Goal: Information Seeking & Learning: Understand process/instructions

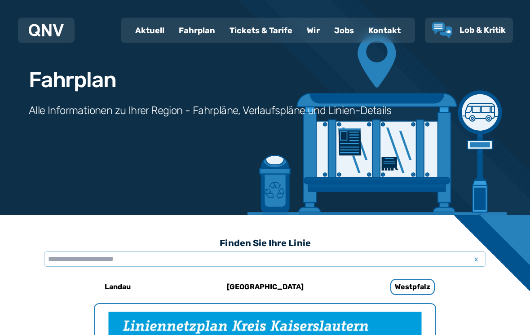
scroll to position [39, 0]
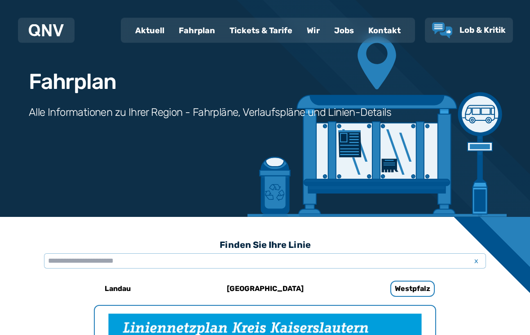
click at [266, 33] on div "Tickets & Tarife" at bounding box center [260, 30] width 77 height 23
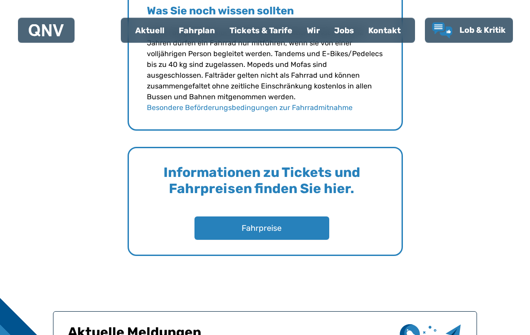
scroll to position [1310, 0]
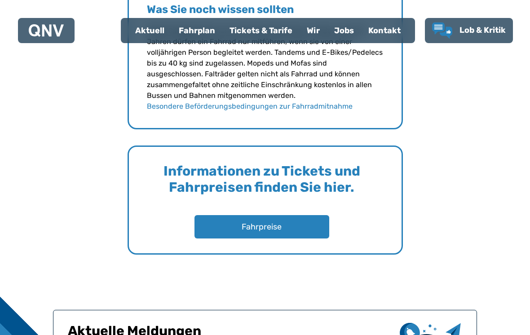
click at [286, 224] on button "Fahrpreise" at bounding box center [261, 226] width 135 height 23
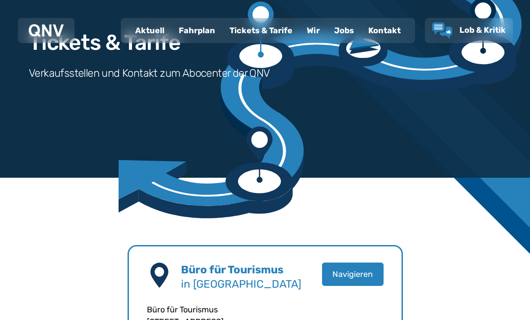
scroll to position [0, 0]
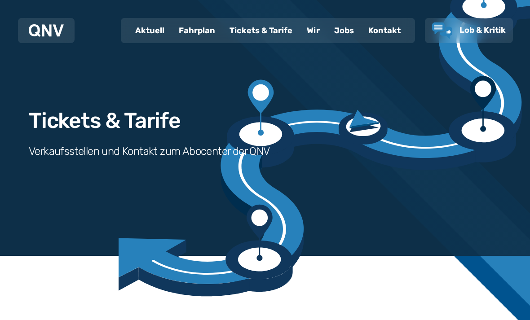
click at [201, 30] on div "Fahrplan" at bounding box center [196, 30] width 51 height 23
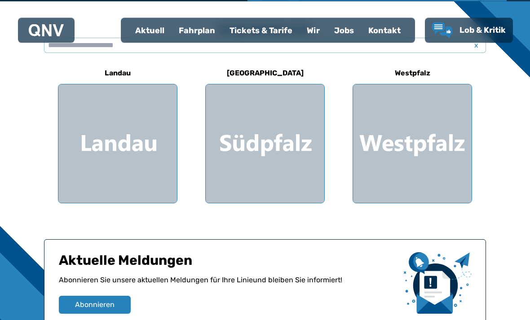
scroll to position [255, 0]
click at [423, 140] on div at bounding box center [412, 143] width 119 height 119
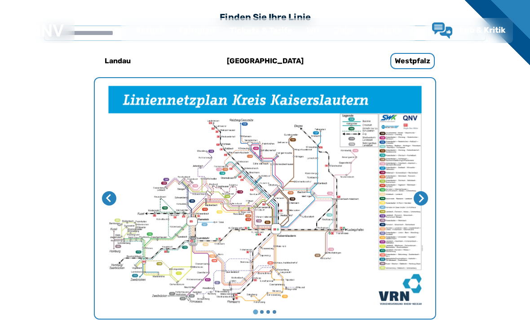
scroll to position [277, 0]
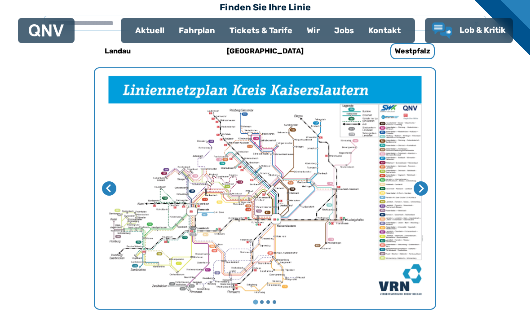
click at [328, 200] on img "1 von 4" at bounding box center [265, 188] width 340 height 241
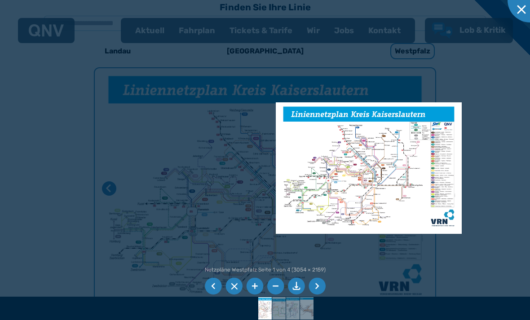
click at [473, 151] on div at bounding box center [265, 160] width 530 height 320
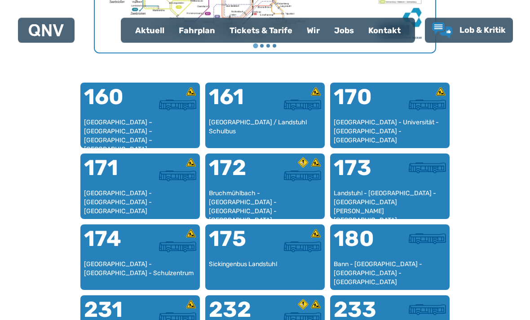
scroll to position [533, 0]
click at [405, 122] on div "[GEOGRAPHIC_DATA] - Universität - [GEOGRAPHIC_DATA] - [GEOGRAPHIC_DATA]" at bounding box center [390, 131] width 112 height 26
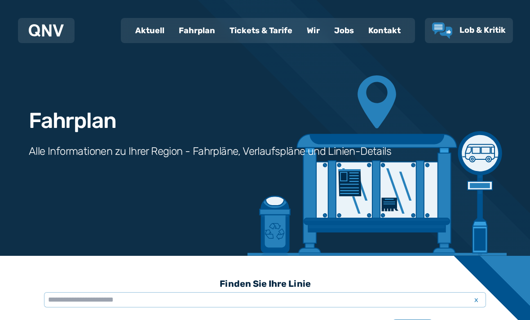
click at [207, 31] on div "Fahrplan" at bounding box center [196, 30] width 51 height 23
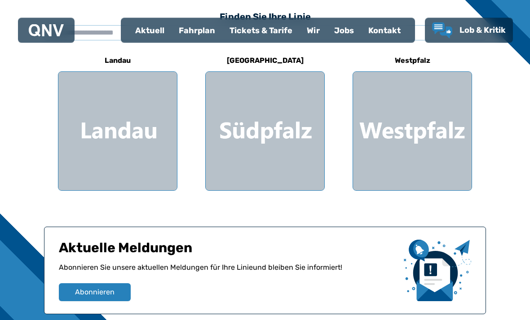
scroll to position [272, 0]
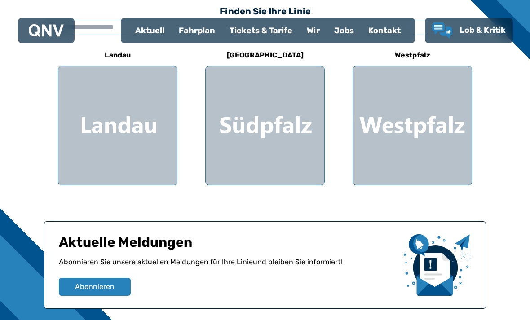
click at [417, 127] on div at bounding box center [412, 125] width 119 height 119
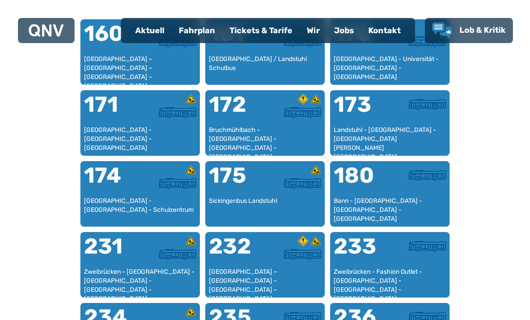
scroll to position [616, 0]
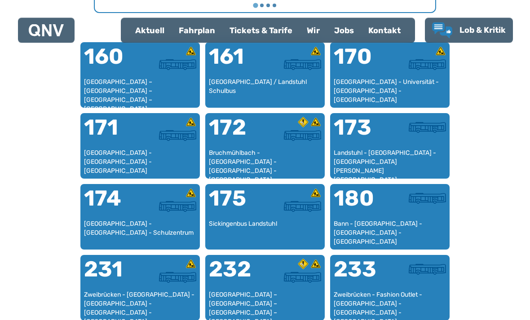
click at [488, 167] on div "Finden Sie Ihre Linie x [GEOGRAPHIC_DATA] [GEOGRAPHIC_DATA] 160 [GEOGRAPHIC_DAT…" at bounding box center [265, 271] width 460 height 1176
click at [406, 83] on div "[GEOGRAPHIC_DATA] - Universität - [GEOGRAPHIC_DATA] - [GEOGRAPHIC_DATA]" at bounding box center [390, 91] width 112 height 26
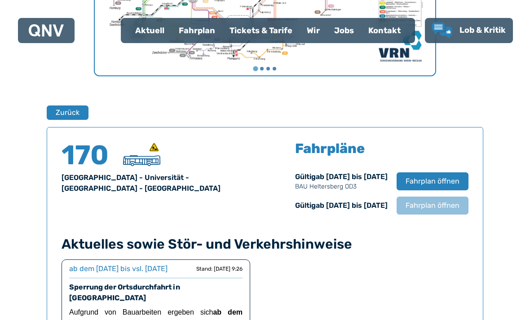
scroll to position [592, 0]
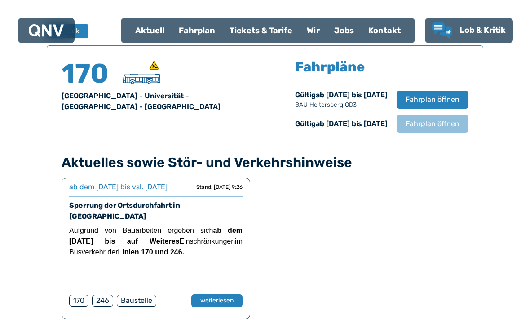
click at [445, 105] on button "Fahrplan öffnen" at bounding box center [432, 100] width 72 height 18
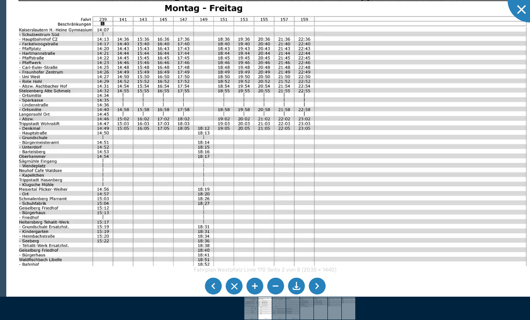
click at [308, 175] on img at bounding box center [272, 165] width 532 height 377
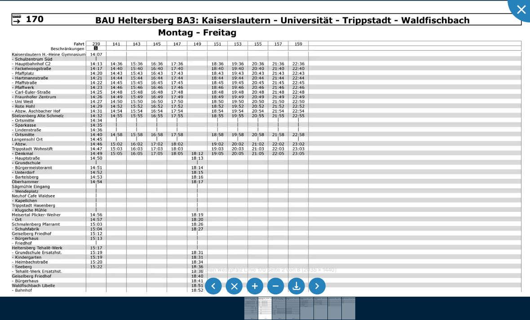
click at [348, 232] on img at bounding box center [266, 190] width 535 height 378
click at [365, 214] on img at bounding box center [266, 190] width 535 height 378
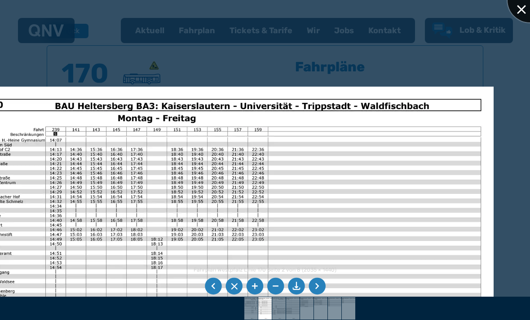
click at [523, 9] on div at bounding box center [529, 0] width 45 height 45
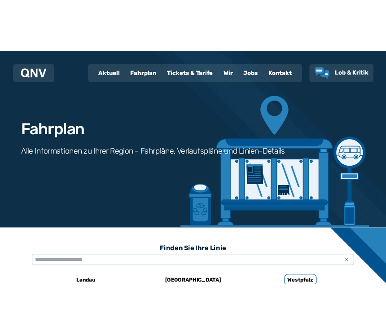
scroll to position [0, 0]
